Goal: Information Seeking & Learning: Learn about a topic

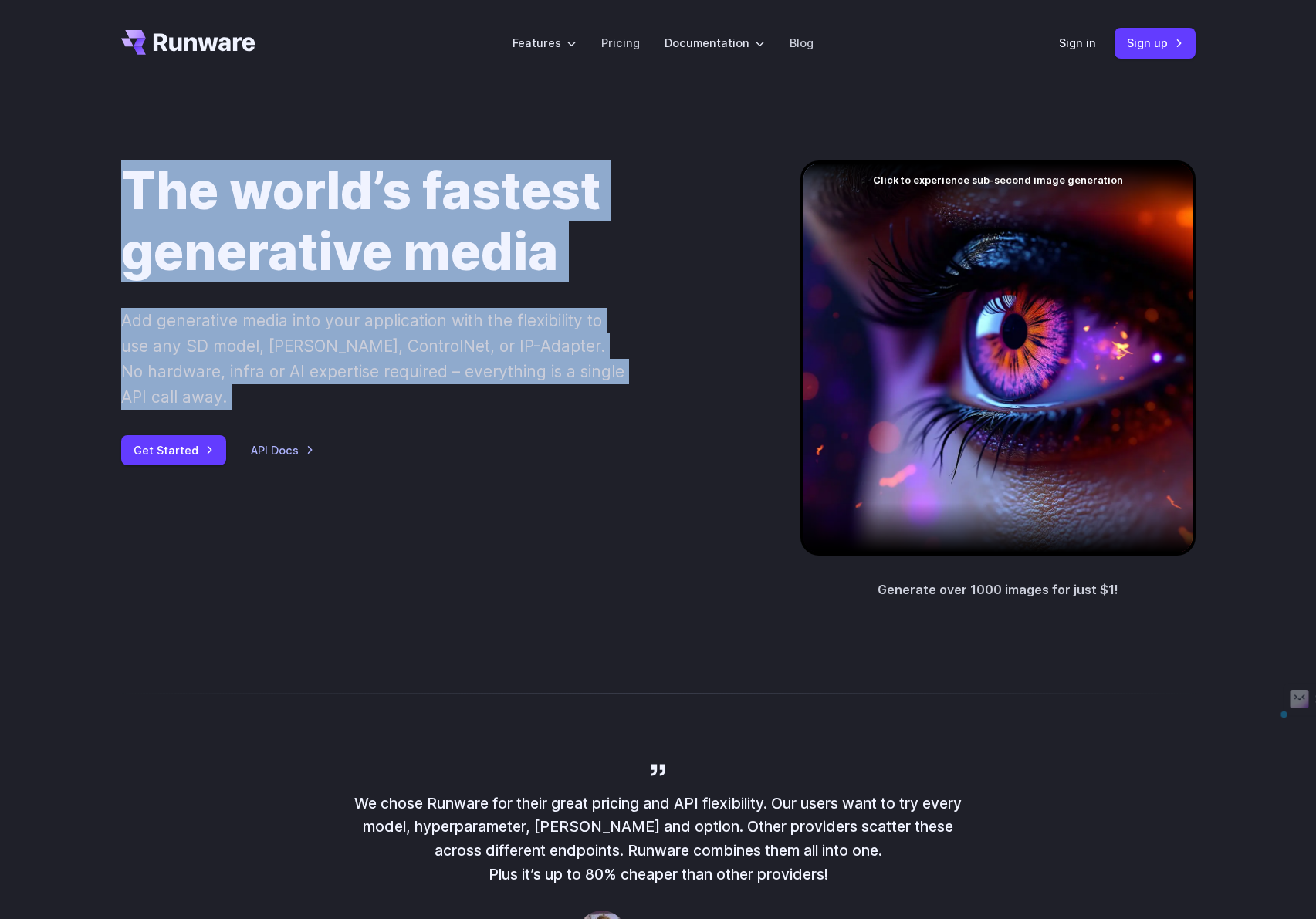
drag, startPoint x: 286, startPoint y: 323, endPoint x: 99, endPoint y: 180, distance: 235.4
click at [100, 180] on div "The world’s fastest generative media Add generative media into your application…" at bounding box center [658, 380] width 1316 height 588
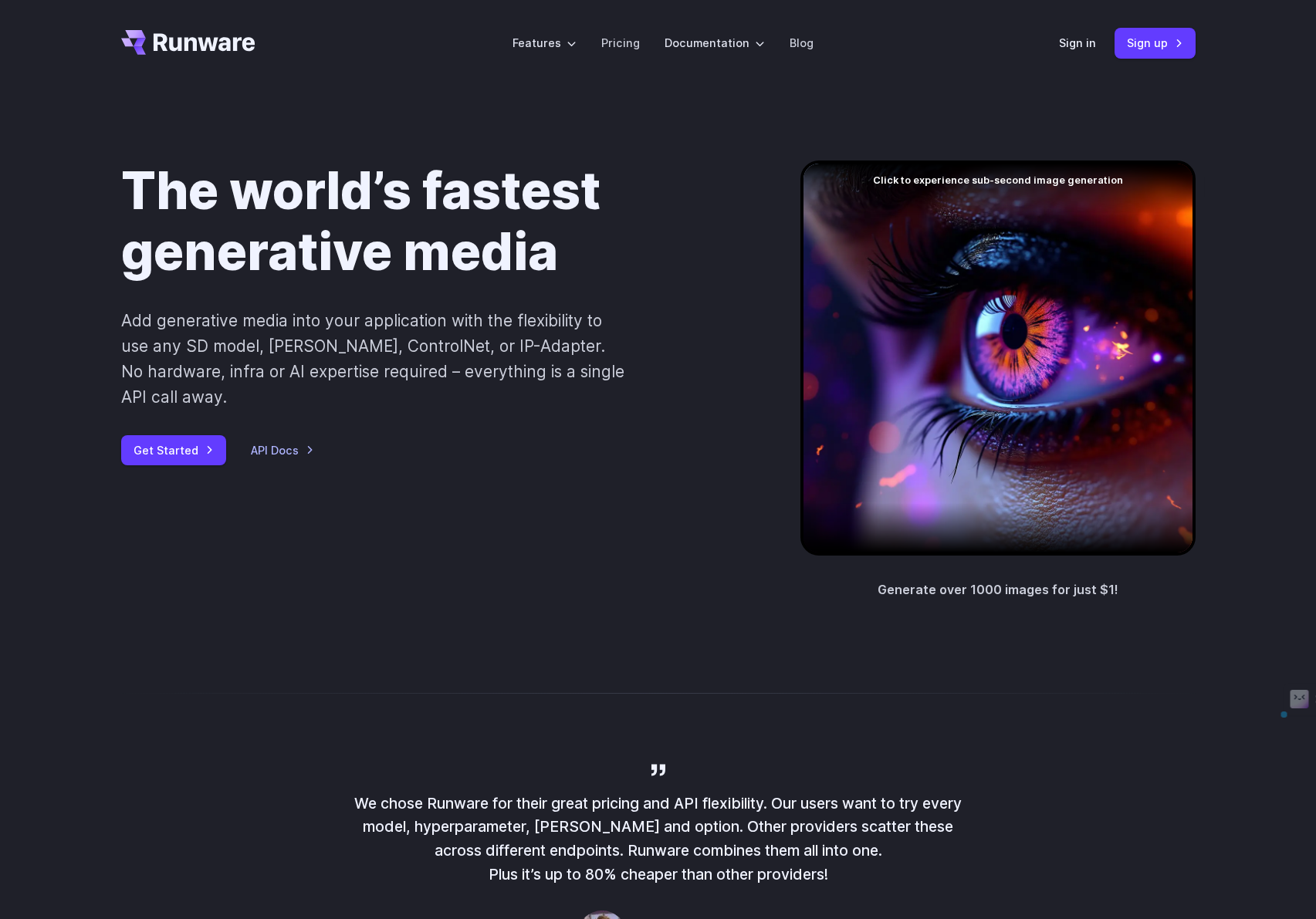
click at [99, 180] on div "The world’s fastest generative media Add generative media into your application…" at bounding box center [658, 380] width 1316 height 588
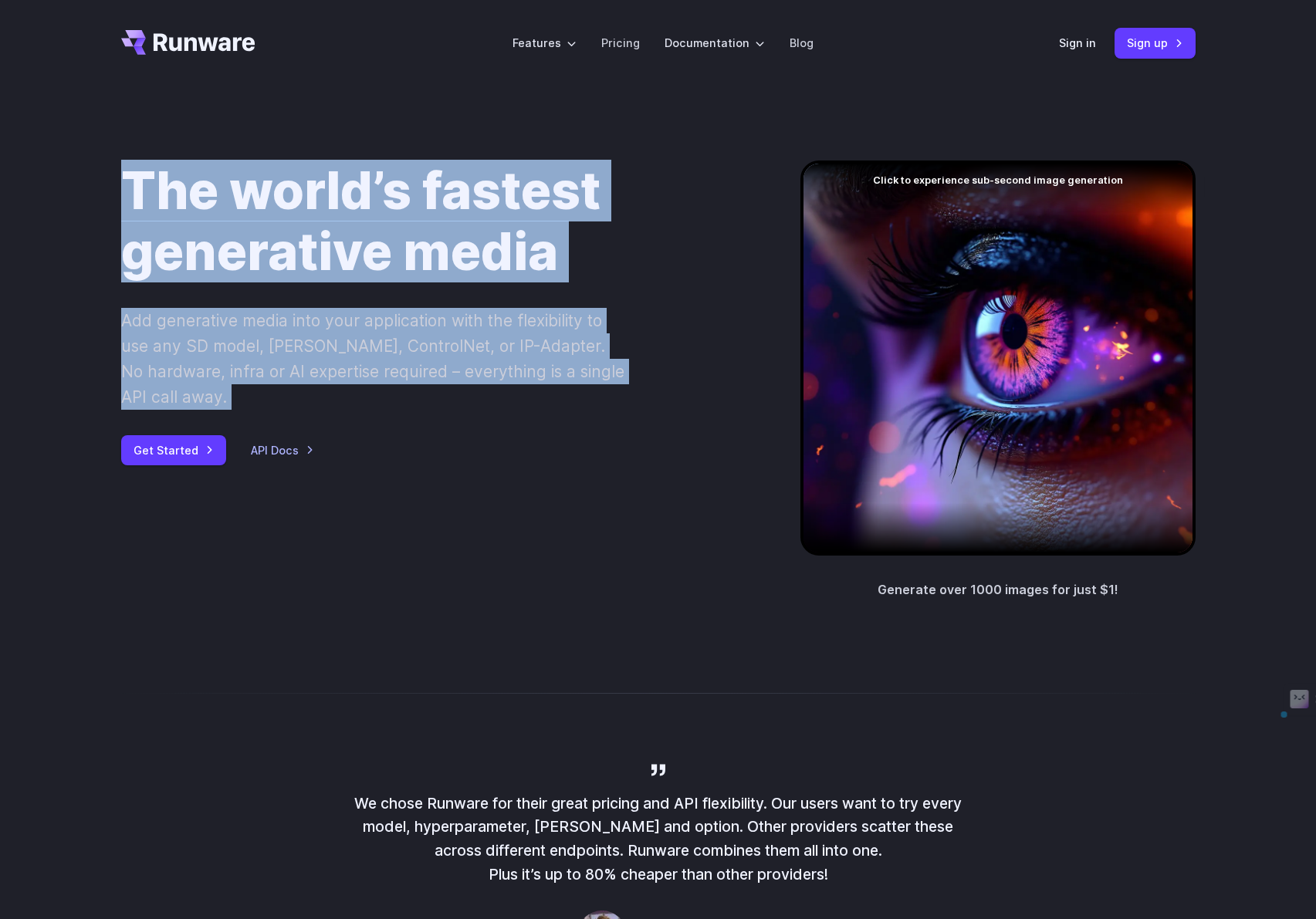
drag, startPoint x: 75, startPoint y: 166, endPoint x: 336, endPoint y: 420, distance: 364.2
click at [336, 420] on div "The world’s fastest generative media Add generative media into your application…" at bounding box center [658, 380] width 1316 height 588
click at [336, 436] on div "Get Started API Docs" at bounding box center [435, 451] width 630 height 31
drag, startPoint x: 343, startPoint y: 430, endPoint x: 120, endPoint y: 194, distance: 324.7
click at [121, 194] on div "The world’s fastest generative media Add generative media into your application…" at bounding box center [435, 313] width 630 height 305
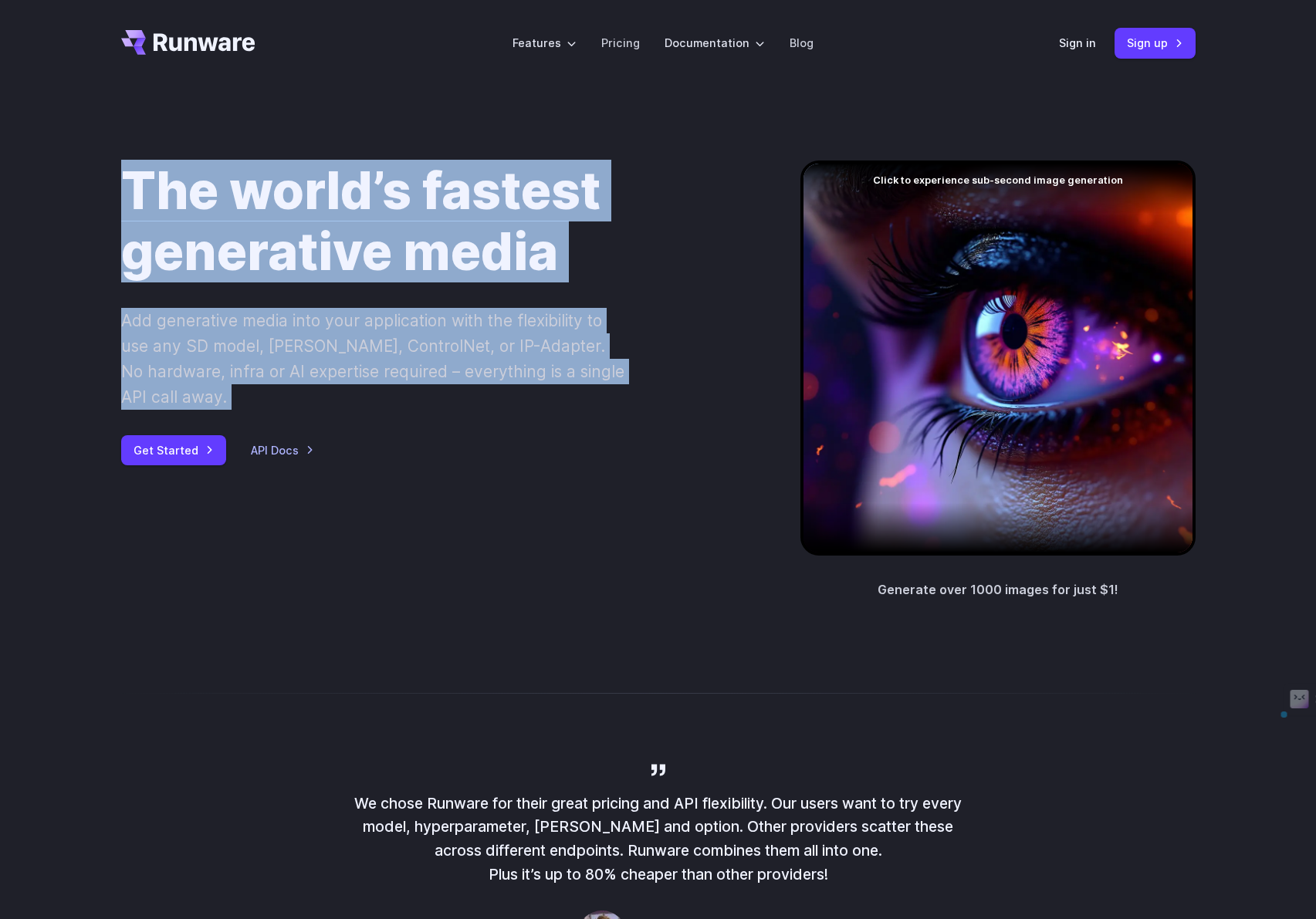
click at [103, 178] on div "The world’s fastest generative media Add generative media into your application…" at bounding box center [658, 380] width 1111 height 440
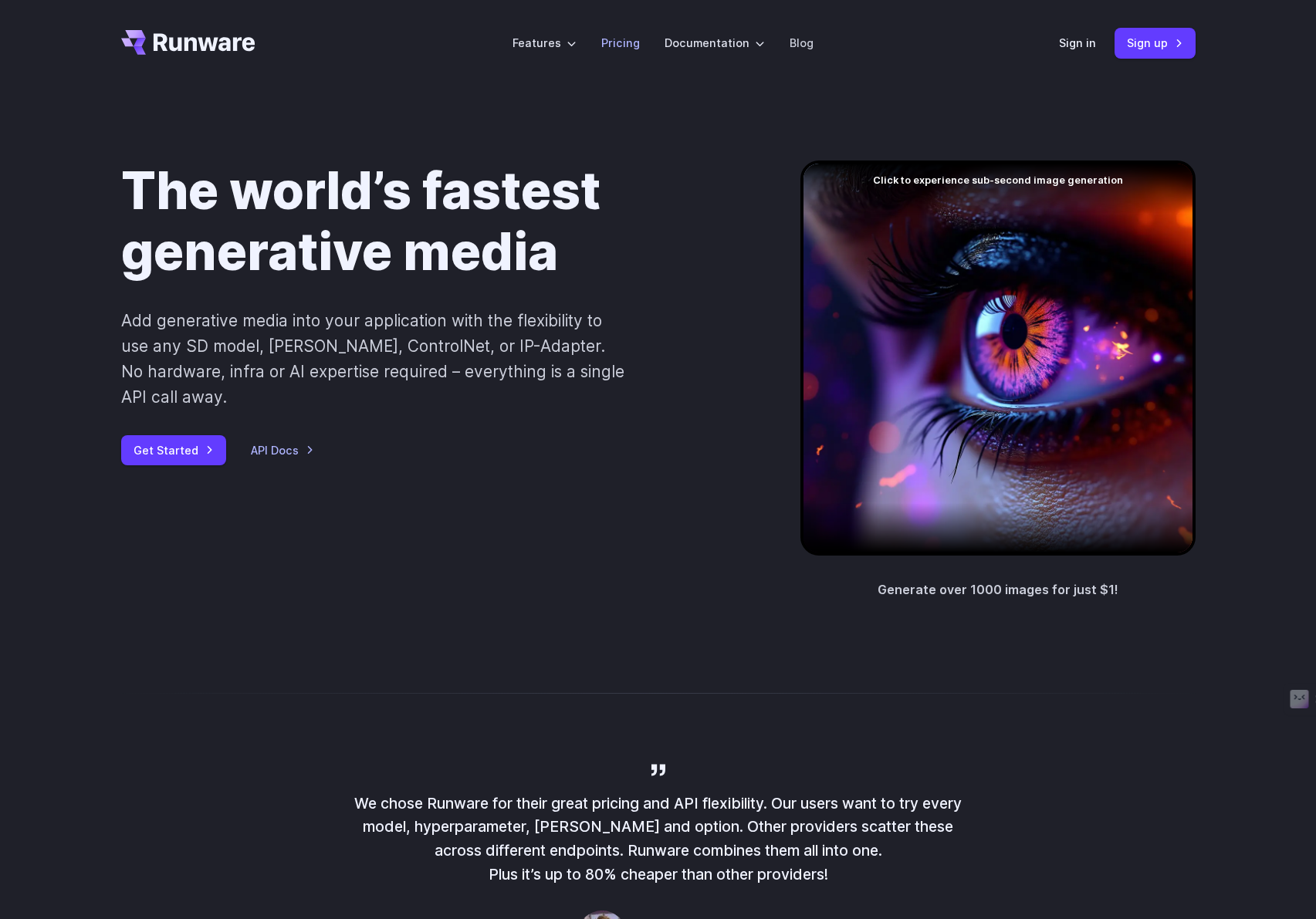
click at [646, 31] on li "Pricing" at bounding box center [620, 43] width 63 height 43
click at [630, 50] on link "Pricing" at bounding box center [620, 43] width 38 height 18
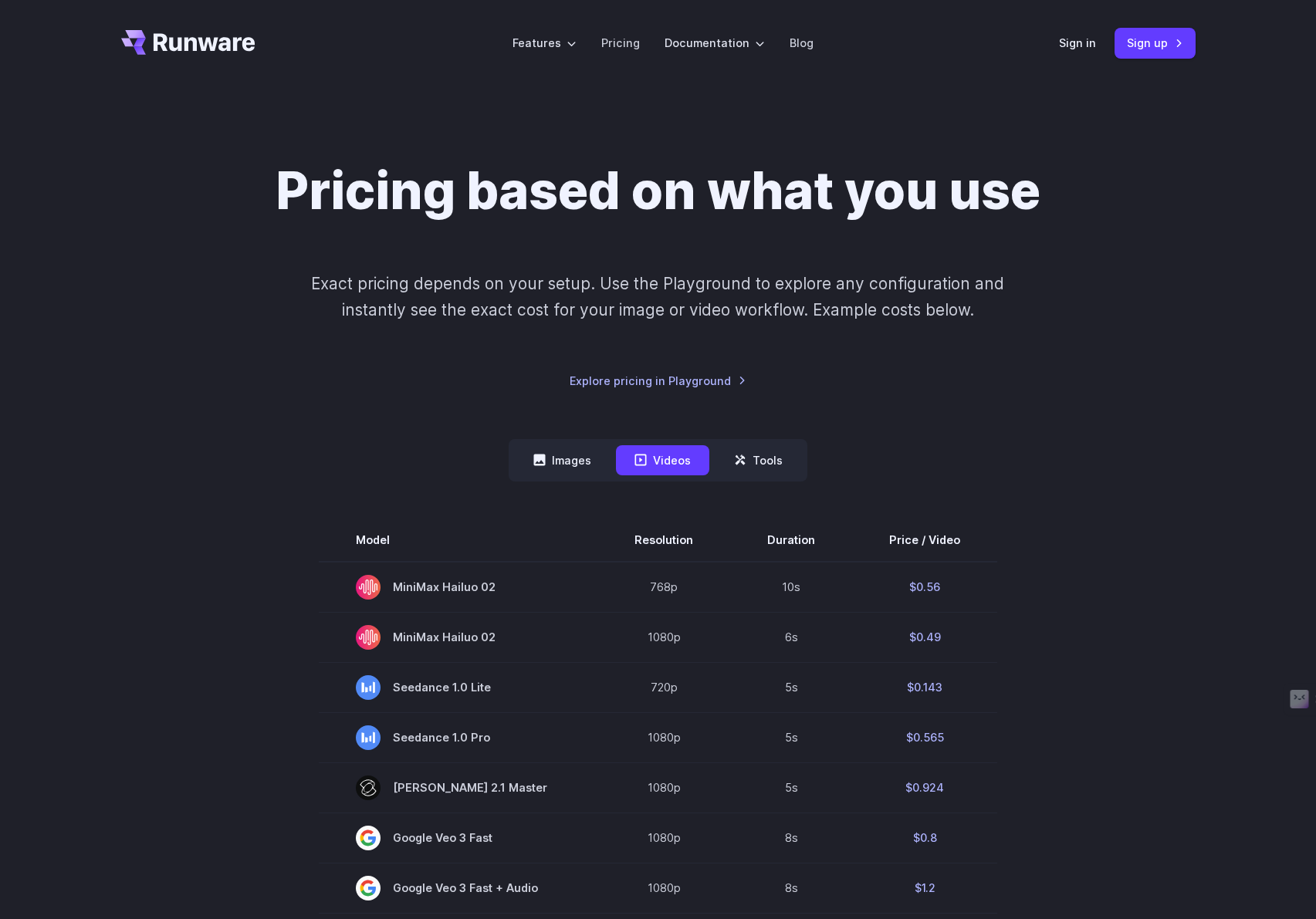
click at [288, 367] on div "Pricing based on what you use Exact pricing depends on your setup. Use the Play…" at bounding box center [658, 275] width 1074 height 230
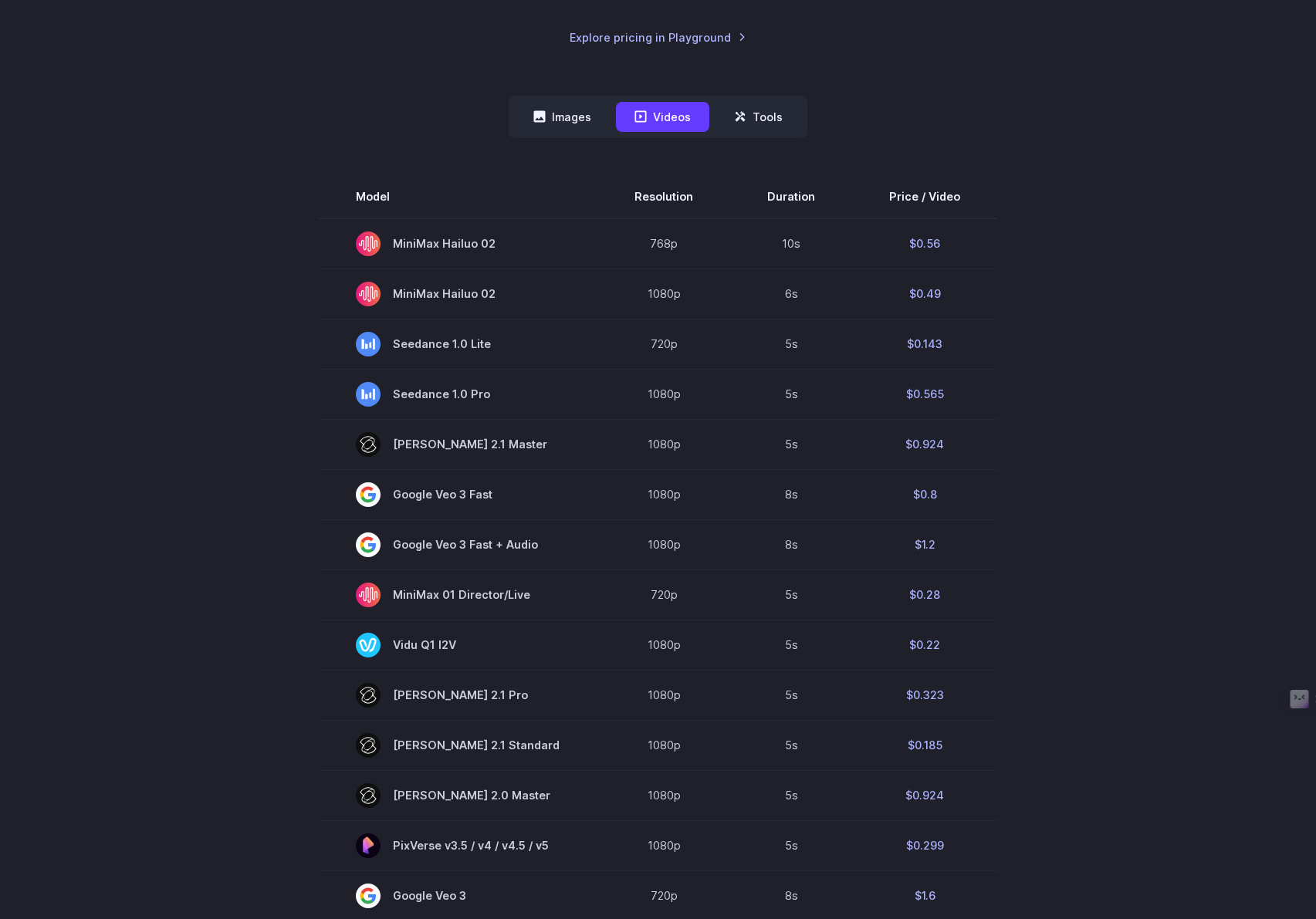
scroll to position [342, 0]
click at [585, 125] on button "Images" at bounding box center [562, 119] width 95 height 31
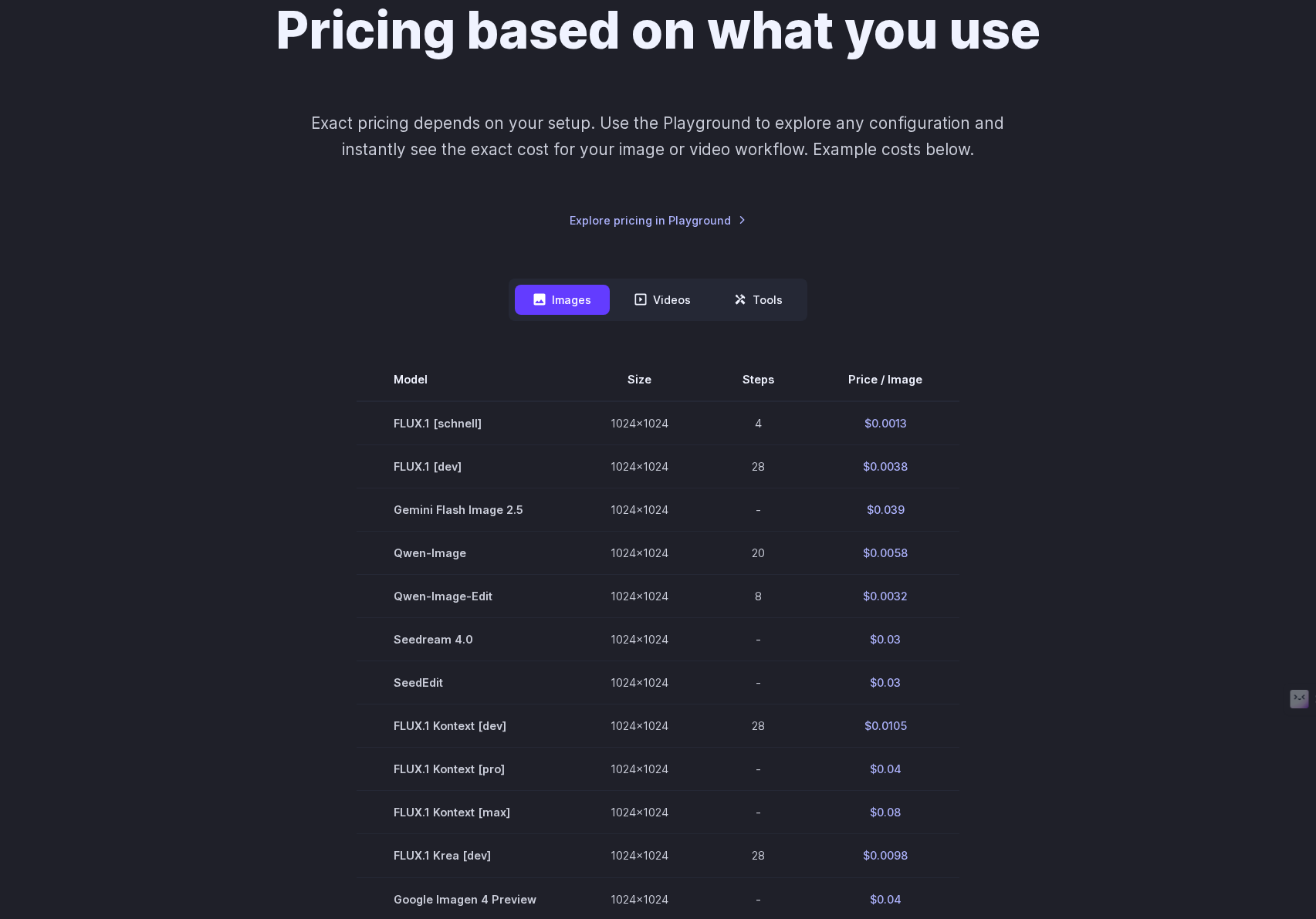
scroll to position [0, 0]
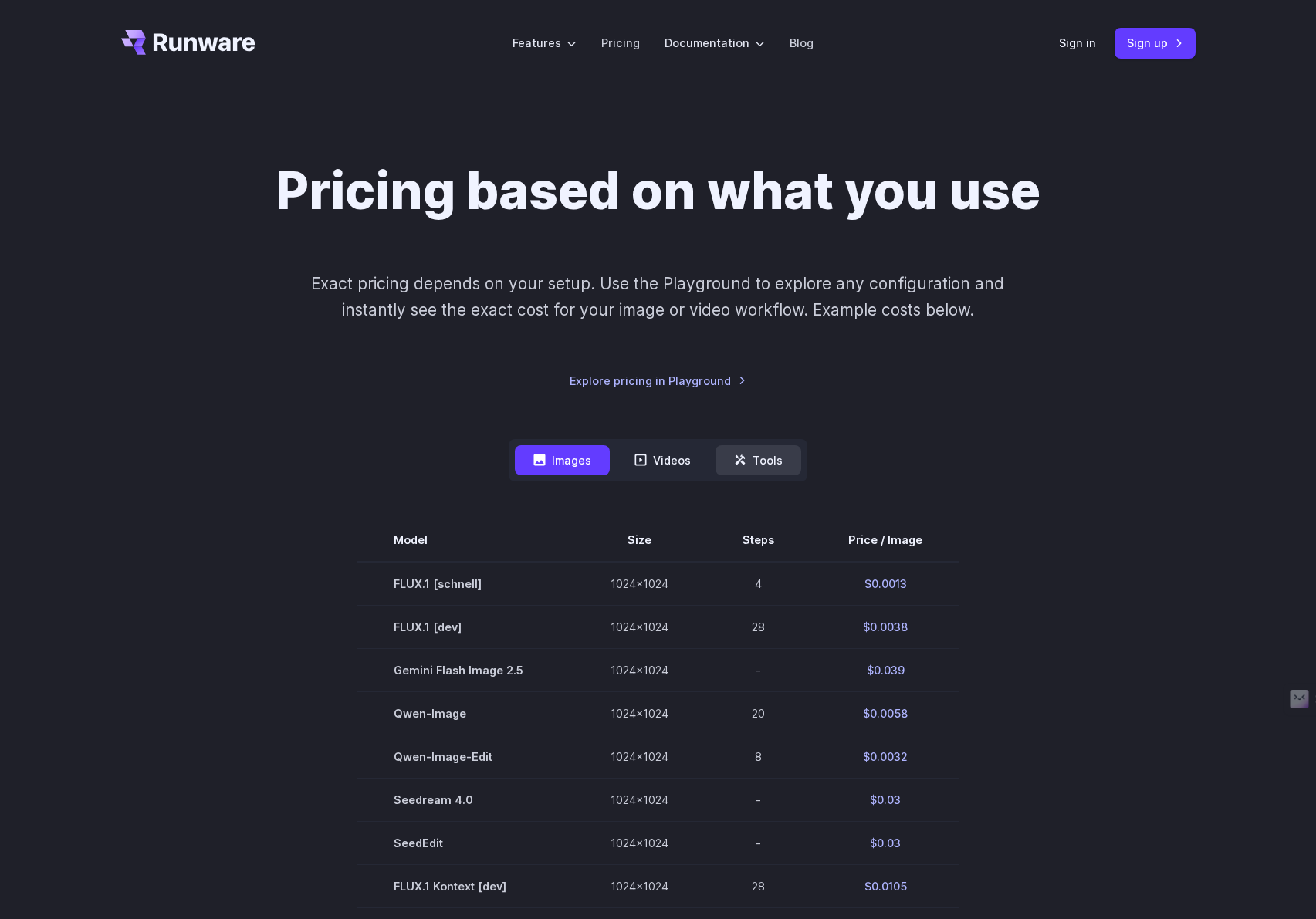
click at [743, 453] on button "Tools" at bounding box center [759, 460] width 86 height 31
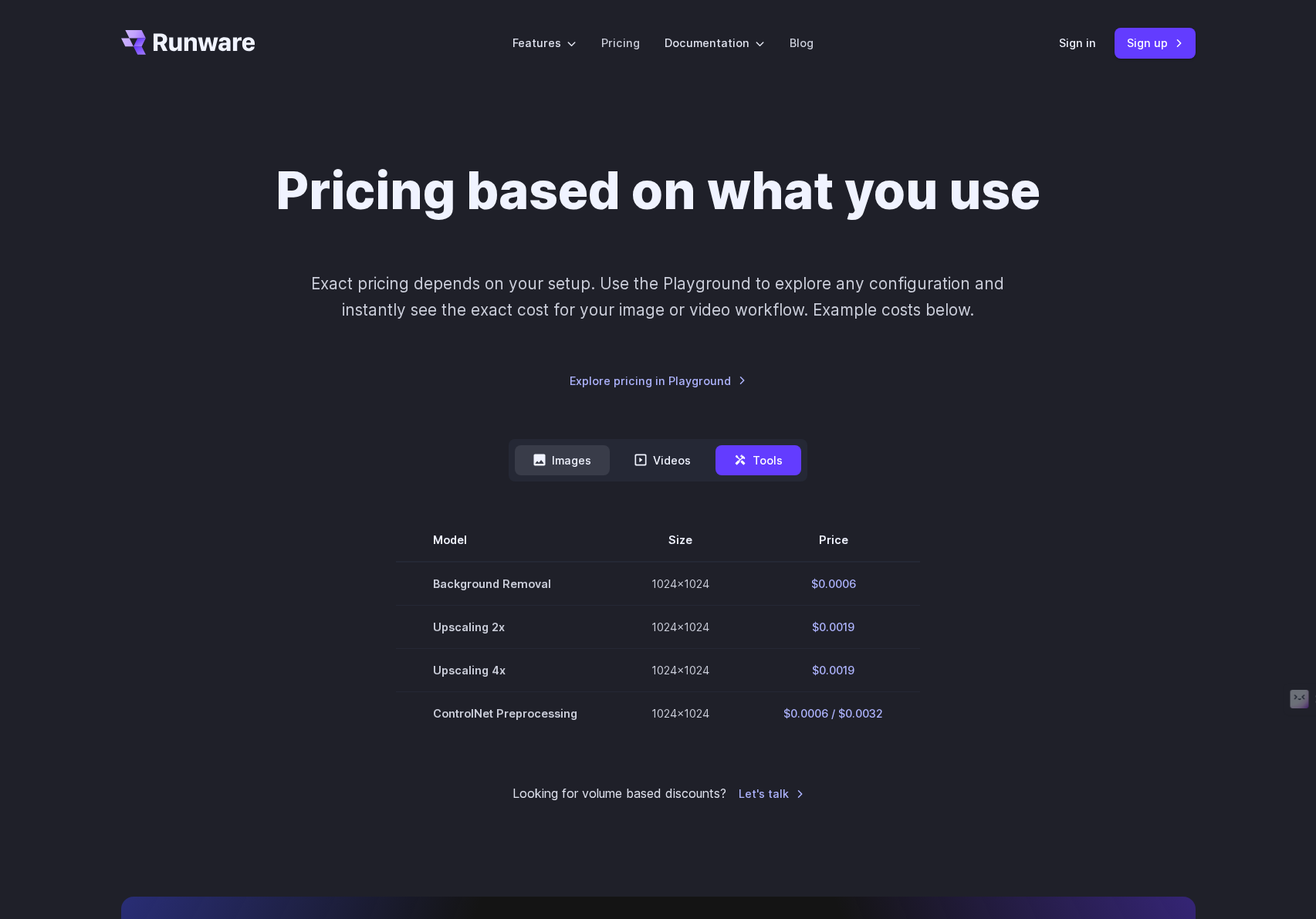
click at [550, 464] on button "Images" at bounding box center [562, 460] width 95 height 31
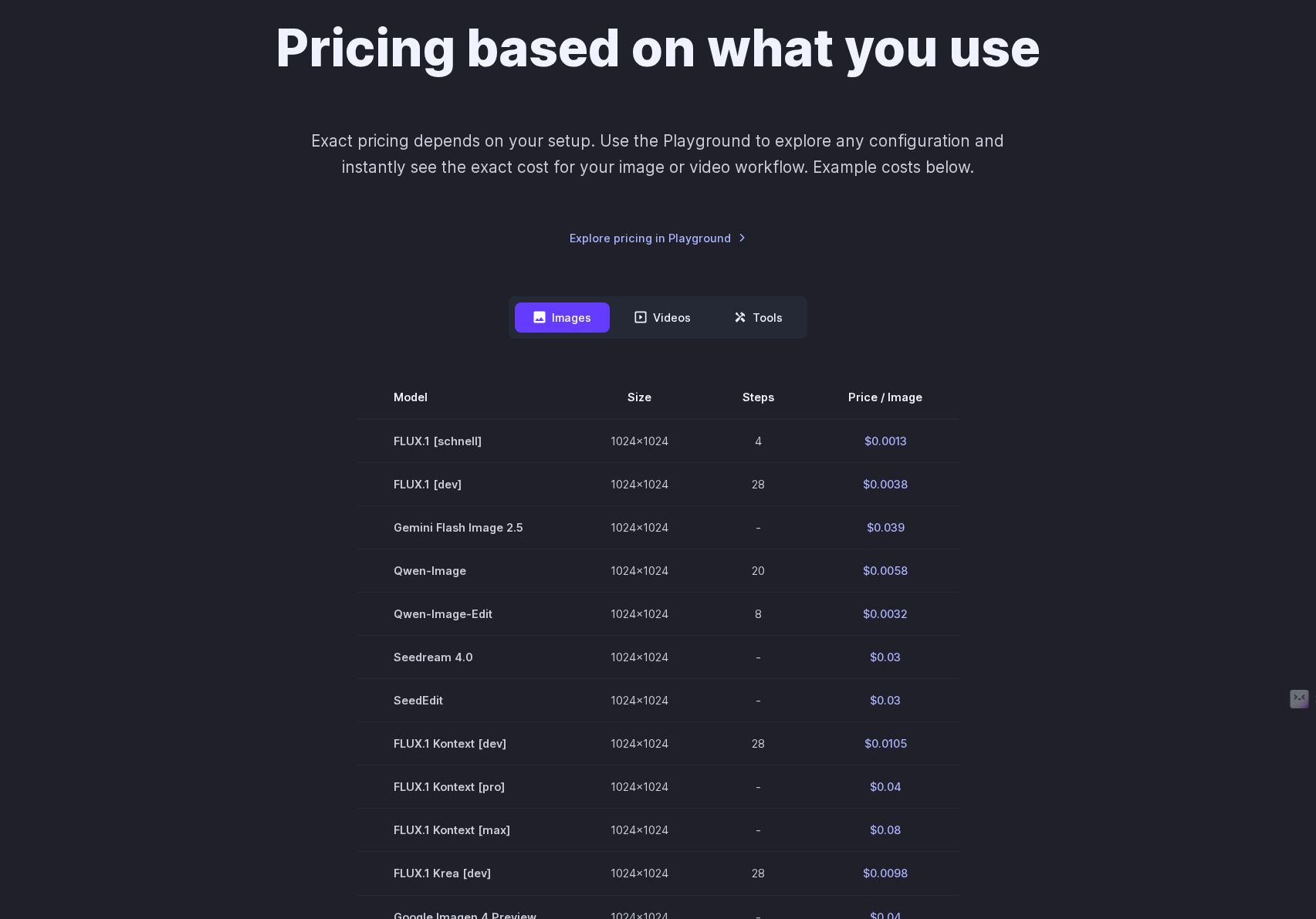
scroll to position [164, 0]
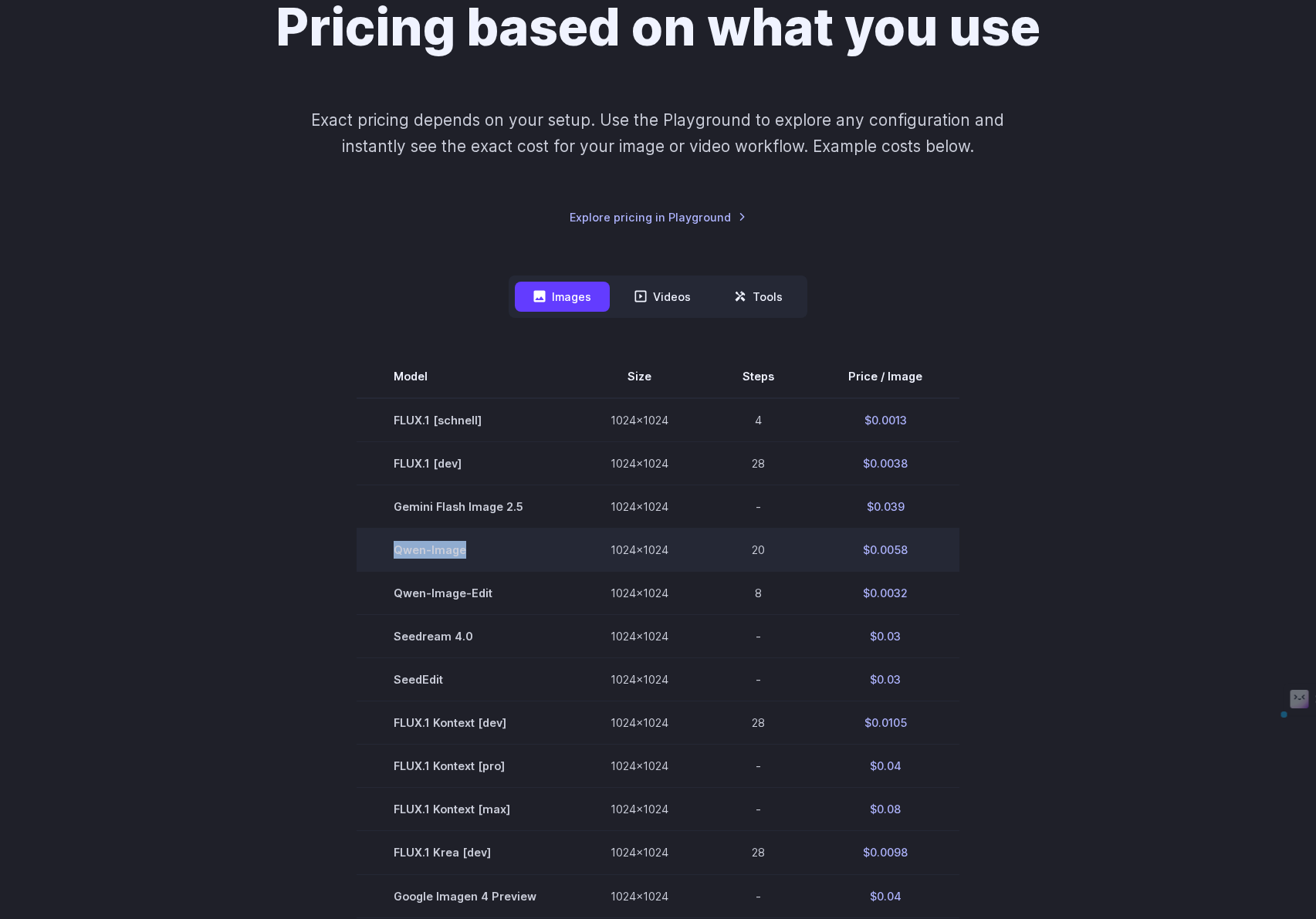
drag, startPoint x: 399, startPoint y: 556, endPoint x: 477, endPoint y: 552, distance: 78.1
click at [477, 552] on td "Qwen-Image" at bounding box center [465, 550] width 217 height 43
copy td "Qwen-Image"
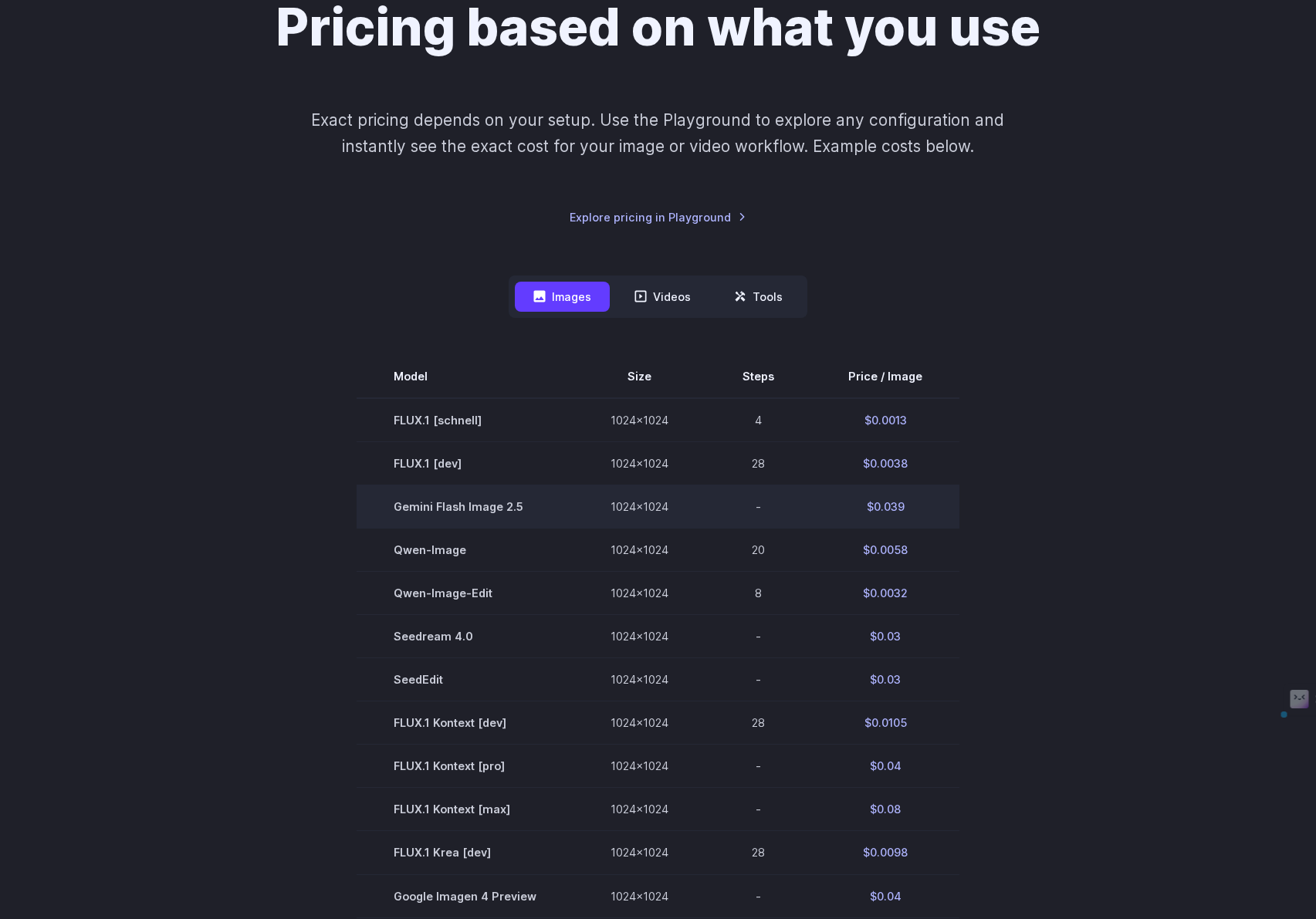
click at [434, 501] on span "Gemini Flash Image 2.5" at bounding box center [465, 506] width 143 height 18
click at [289, 570] on section "Model Size Steps Price / Image FLUX.1 [schnell] 1024x1024 4 $0.0013 FLUX.1 [dev…" at bounding box center [658, 809] width 1074 height 909
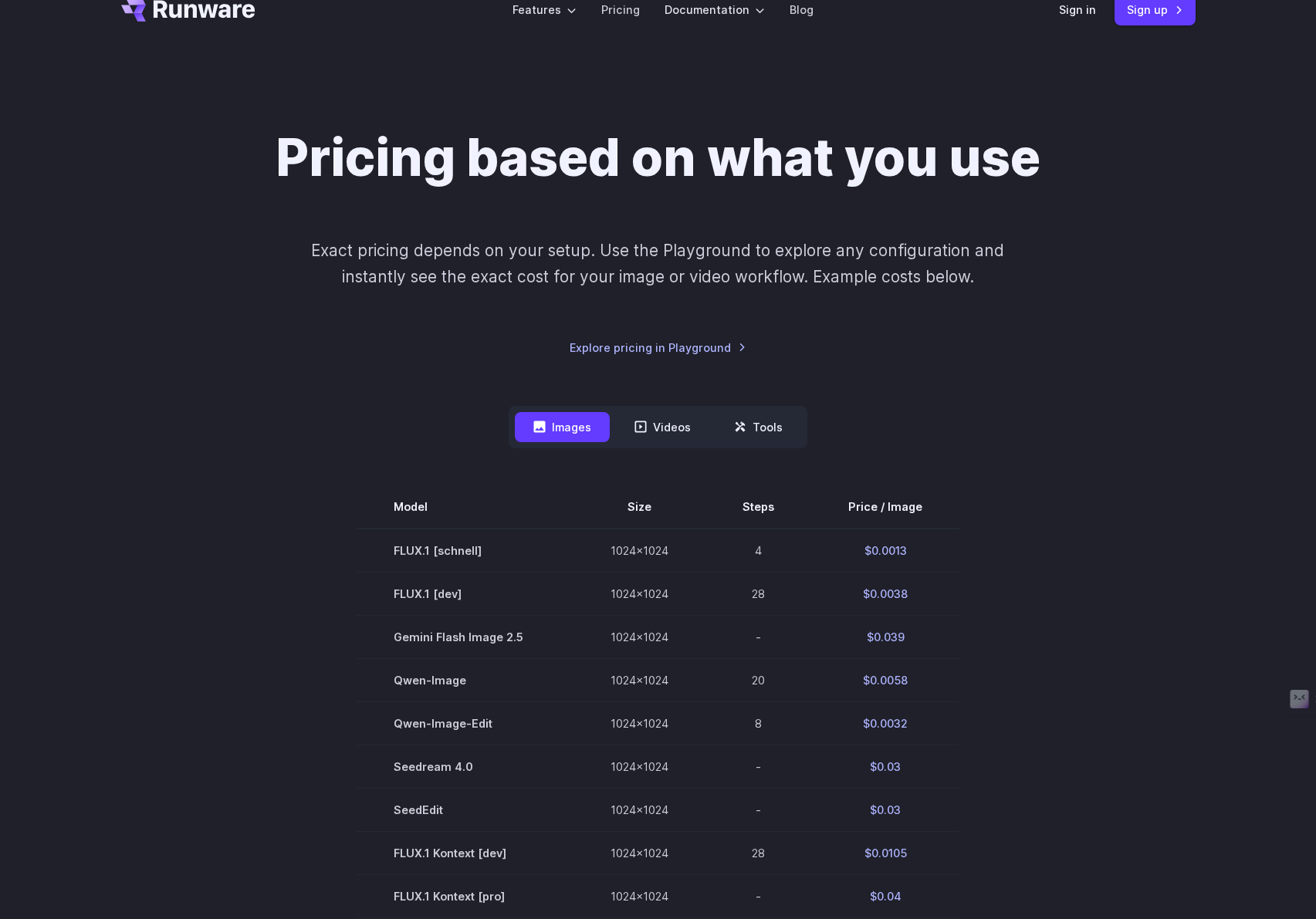
scroll to position [0, 0]
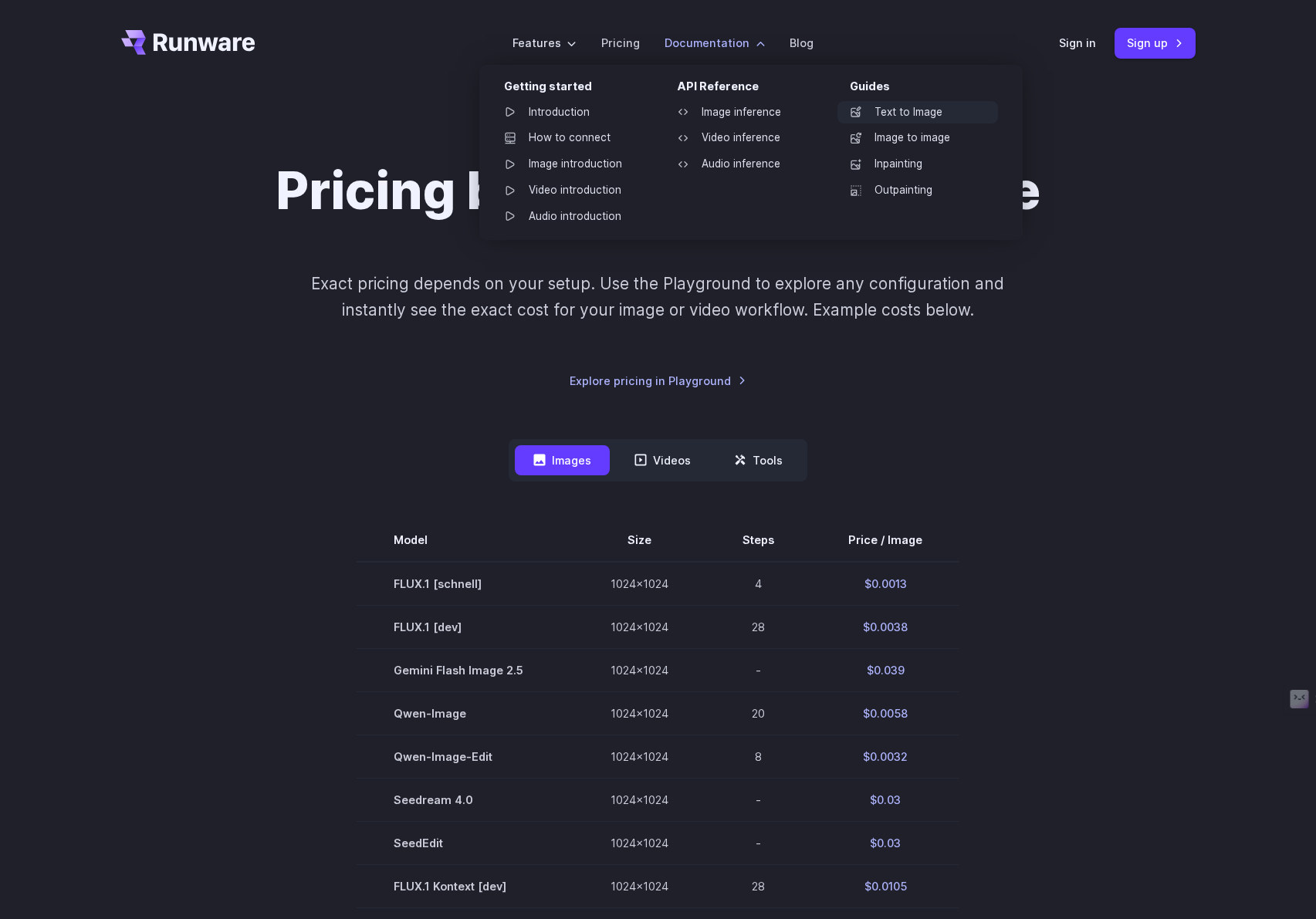
click at [936, 118] on link "Text to Image" at bounding box center [918, 112] width 160 height 23
